Goal: Task Accomplishment & Management: Complete application form

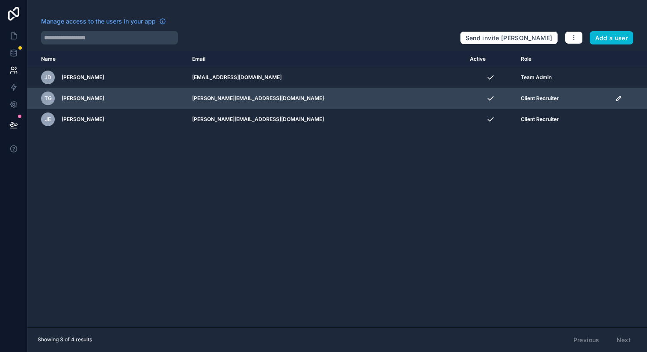
click at [616, 100] on icon "scrollable content" at bounding box center [619, 98] width 7 height 7
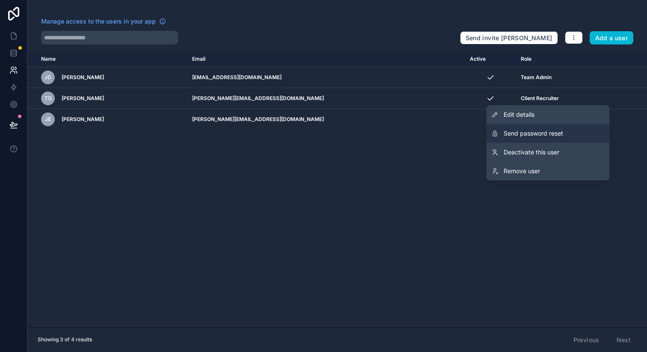
click at [565, 133] on button "Send password reset" at bounding box center [548, 133] width 123 height 19
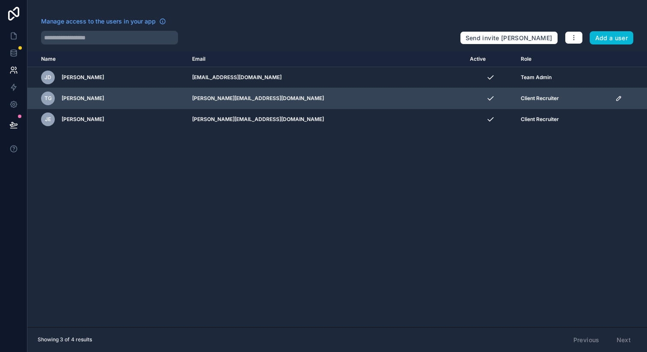
click at [616, 100] on icon "scrollable content" at bounding box center [619, 98] width 7 height 7
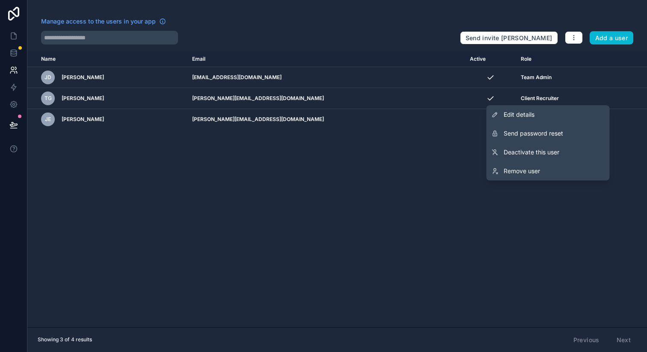
click at [403, 235] on div "Name Email Active Role [DOMAIN_NAME] [PERSON_NAME] Dearman [EMAIL_ADDRESS][DOMA…" at bounding box center [337, 189] width 620 height 276
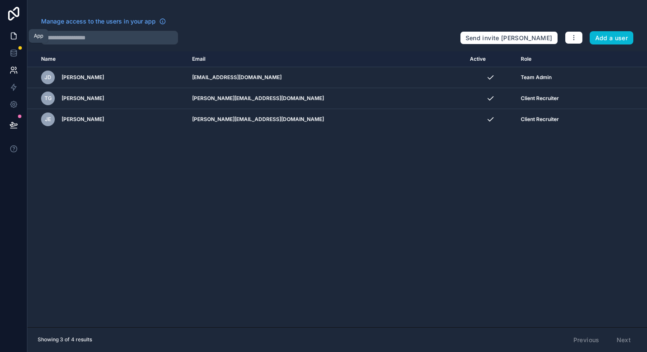
click at [14, 34] on icon at bounding box center [13, 36] width 9 height 9
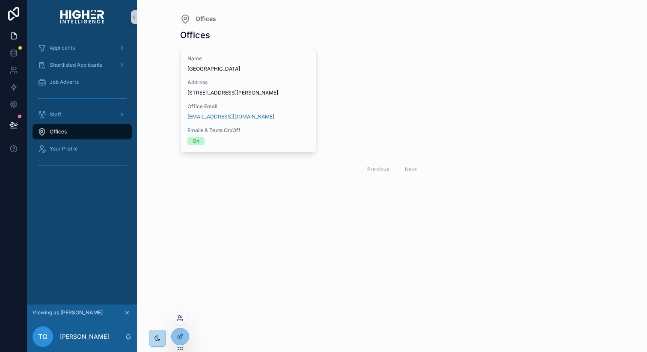
click at [182, 321] on icon at bounding box center [180, 318] width 7 height 7
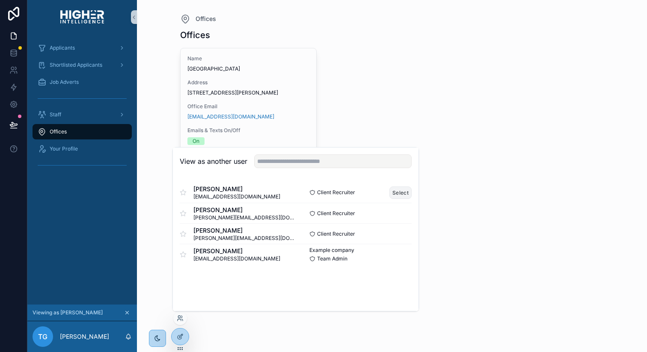
click at [402, 194] on button "Select" at bounding box center [401, 193] width 22 height 12
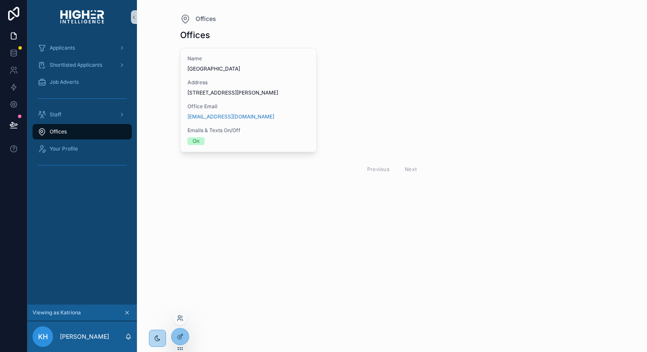
click at [185, 319] on div at bounding box center [180, 319] width 14 height 14
click at [180, 315] on icon at bounding box center [180, 318] width 7 height 7
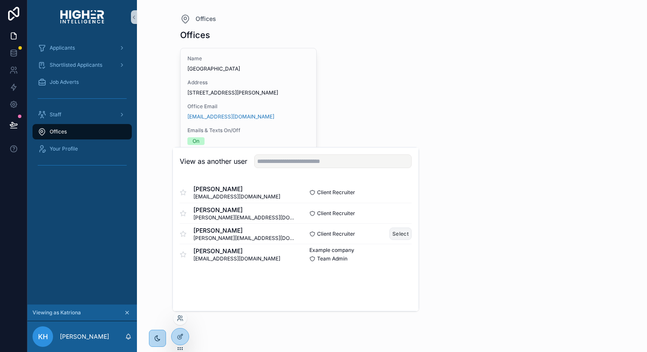
click at [402, 236] on button "Select" at bounding box center [401, 234] width 22 height 12
click at [401, 233] on button "Select" at bounding box center [401, 234] width 22 height 12
click at [400, 230] on button "Select" at bounding box center [401, 234] width 22 height 12
click at [443, 251] on div "Offices Offices Name Brisbane Address 27/88 L'Estrange Terrace, Kelvin Grove, Q…" at bounding box center [392, 176] width 510 height 352
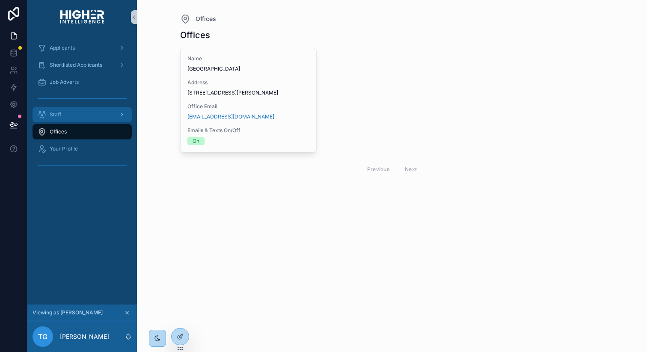
click at [55, 122] on div "Staff" at bounding box center [82, 114] width 110 height 17
click at [60, 113] on span "Staff" at bounding box center [56, 114] width 12 height 7
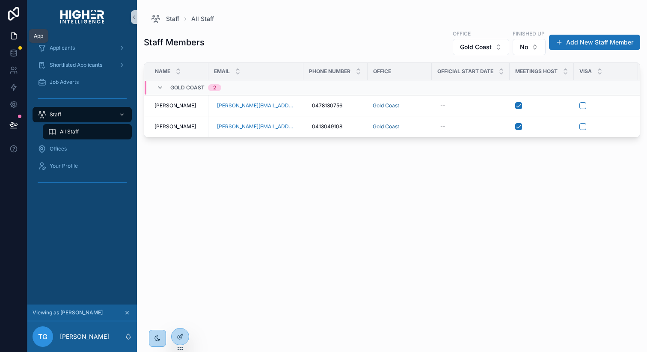
click at [8, 33] on link at bounding box center [13, 35] width 27 height 17
click at [12, 34] on icon at bounding box center [13, 36] width 9 height 9
click at [15, 13] on icon at bounding box center [13, 14] width 17 height 14
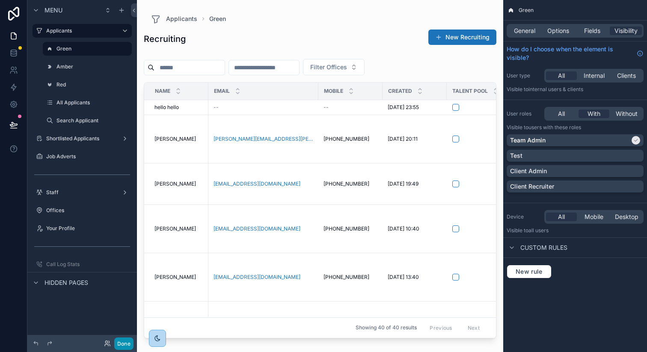
click at [119, 347] on button "Done" at bounding box center [123, 344] width 19 height 12
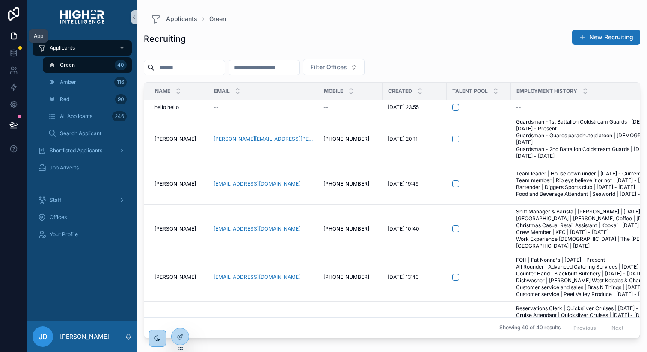
click at [13, 36] on icon at bounding box center [13, 36] width 9 height 9
click at [11, 17] on icon at bounding box center [13, 14] width 17 height 14
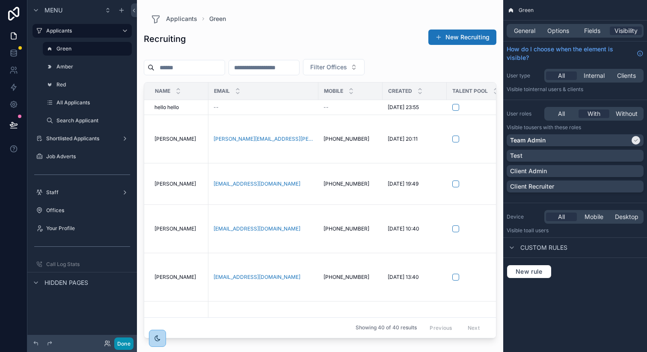
click at [120, 342] on button "Done" at bounding box center [123, 344] width 19 height 12
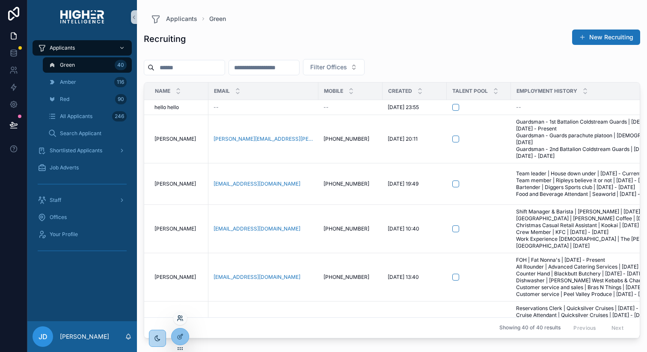
click at [182, 321] on icon at bounding box center [180, 318] width 7 height 7
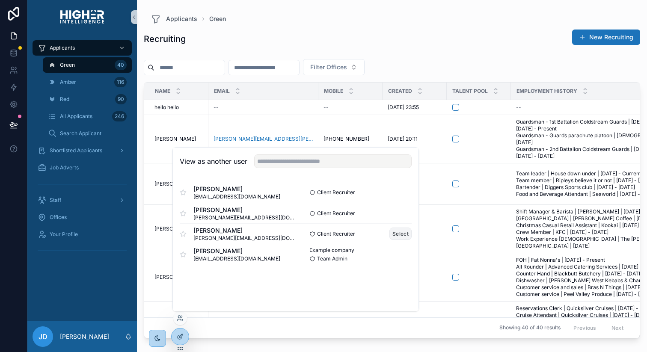
click at [403, 232] on button "Select" at bounding box center [401, 234] width 22 height 12
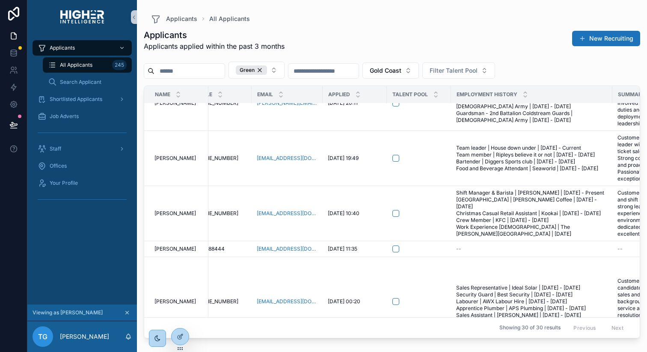
scroll to position [28, 0]
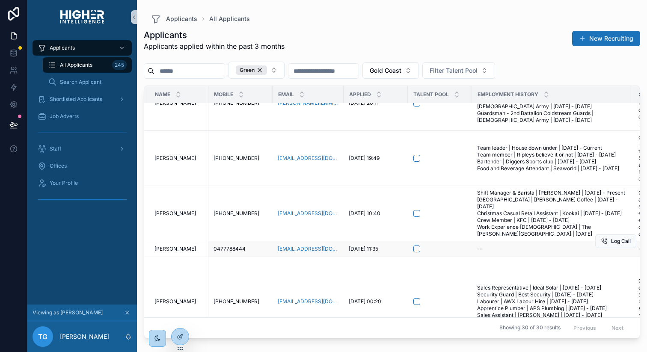
click at [172, 253] on span "[PERSON_NAME]" at bounding box center [176, 249] width 42 height 7
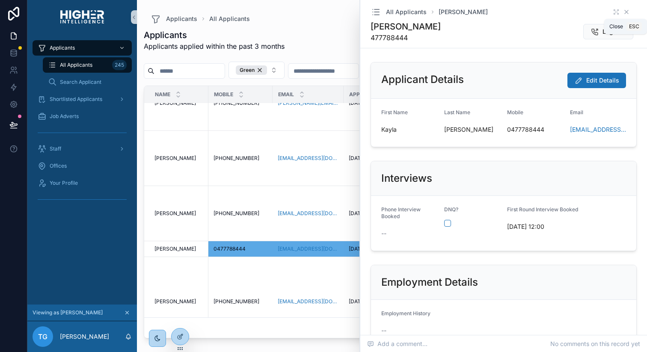
click at [627, 10] on icon "scrollable content" at bounding box center [626, 12] width 7 height 7
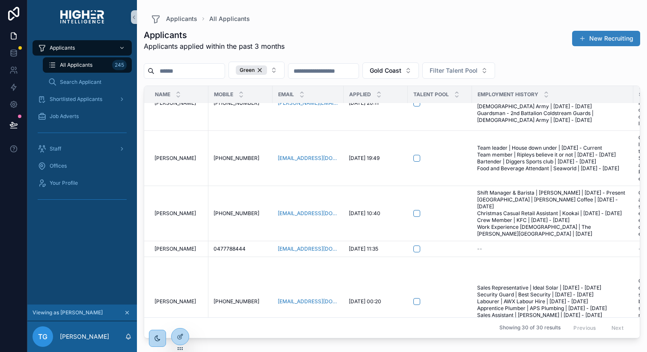
click at [581, 39] on span "scrollable content" at bounding box center [582, 38] width 7 height 7
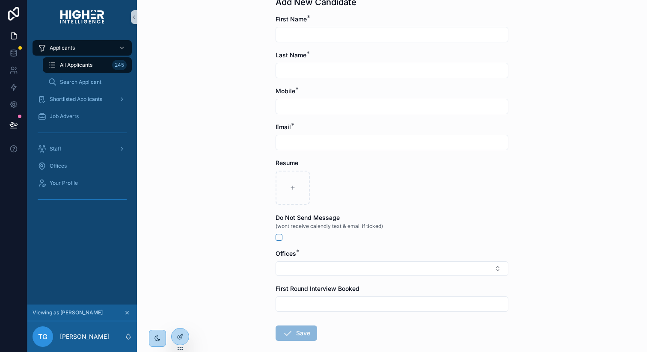
scroll to position [82, 0]
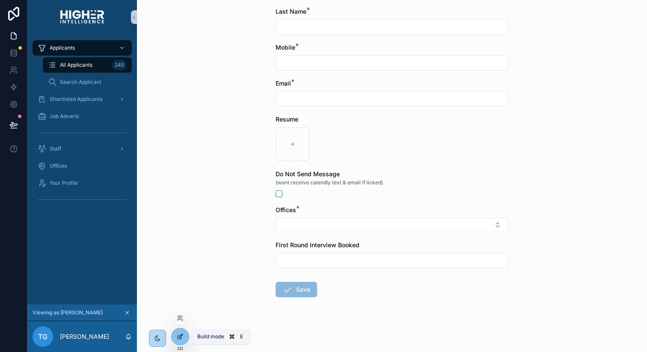
click at [179, 338] on icon at bounding box center [180, 336] width 7 height 7
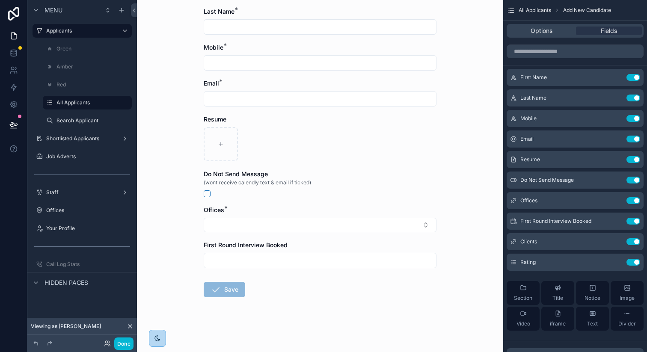
scroll to position [0, 0]
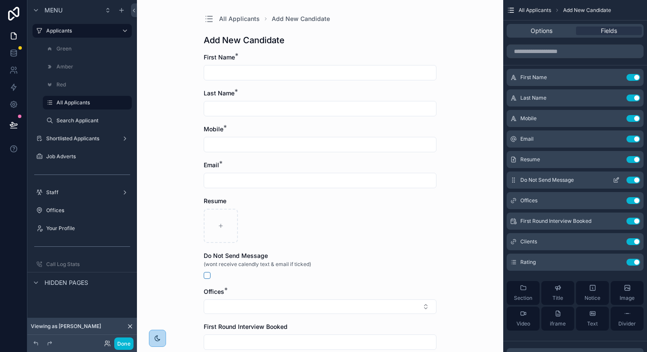
click at [616, 179] on icon "scrollable content" at bounding box center [617, 179] width 3 height 3
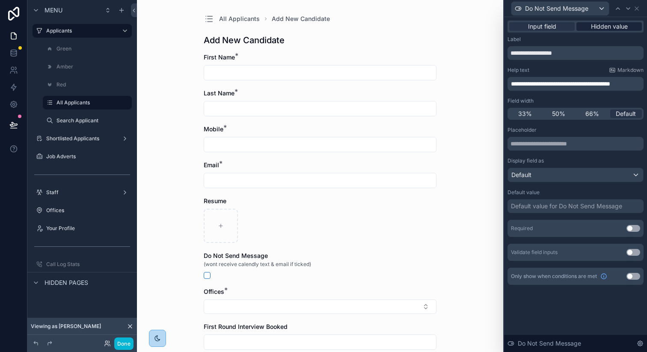
click at [590, 28] on div "Hidden value" at bounding box center [609, 26] width 65 height 9
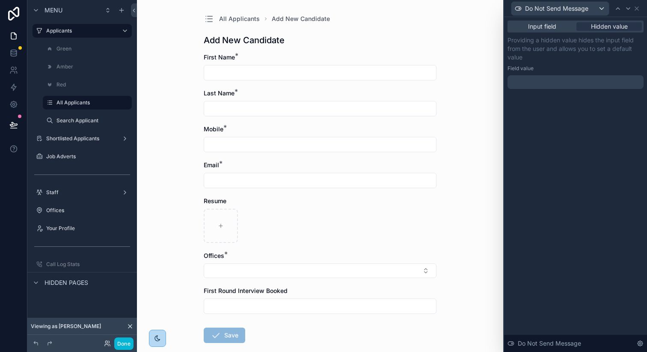
click at [533, 81] on div at bounding box center [576, 82] width 136 height 14
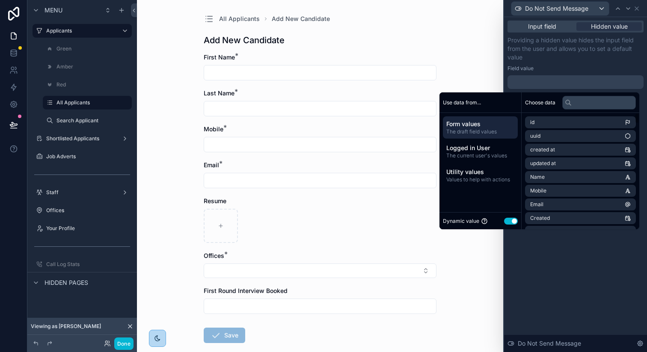
click at [510, 220] on button "Use setting" at bounding box center [511, 221] width 14 height 7
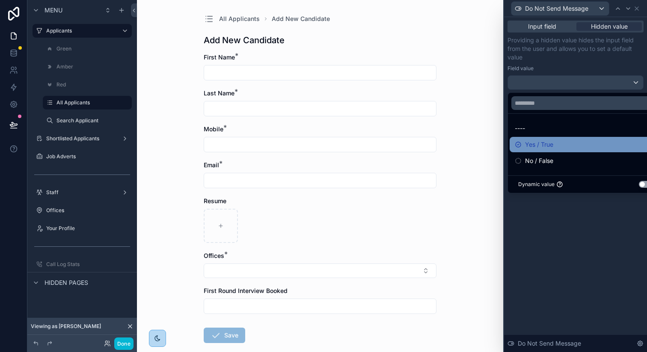
click at [531, 142] on span "Yes / True" at bounding box center [539, 145] width 28 height 10
click at [558, 244] on div "Input field Hidden value Providing a hidden value hides the input field from th…" at bounding box center [575, 184] width 143 height 335
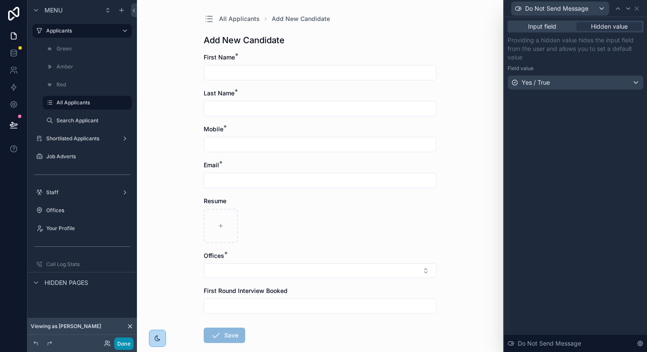
click at [125, 344] on button "Done" at bounding box center [123, 344] width 19 height 12
